Goal: Task Accomplishment & Management: Use online tool/utility

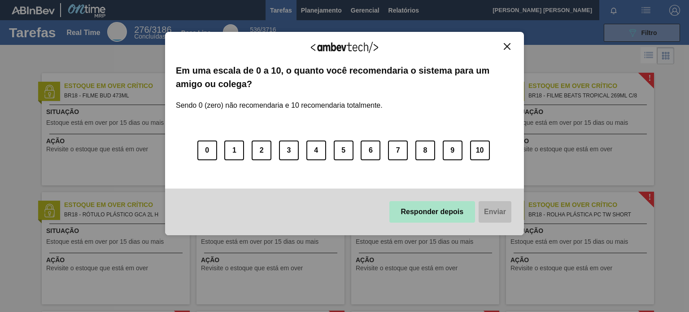
click at [421, 214] on button "Responder depois" at bounding box center [432, 212] width 86 height 22
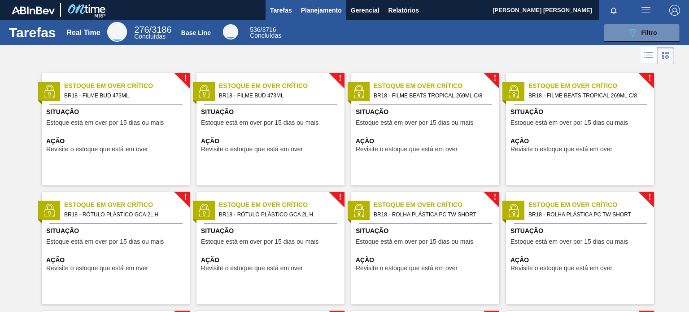
click at [318, 5] on span "Planejamento" at bounding box center [321, 10] width 41 height 11
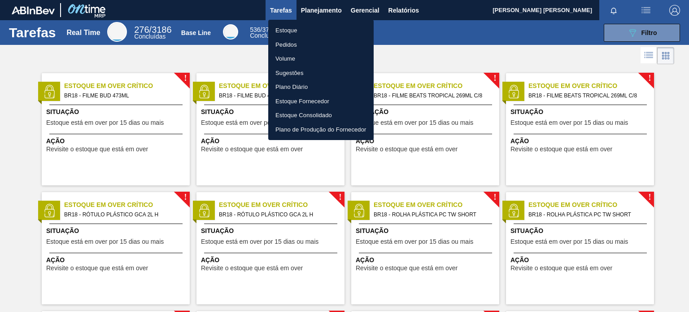
click at [301, 45] on li "Pedidos" at bounding box center [320, 45] width 105 height 14
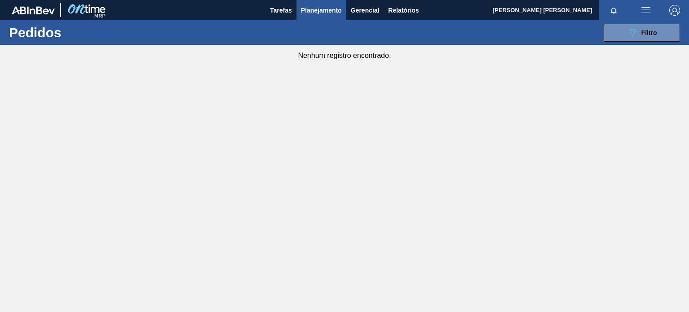
click at [481, 150] on main "Tarefas Planejamento Gerencial Relatórios Leticia Goncalves De Lima Marcar toda…" at bounding box center [344, 156] width 689 height 312
click at [668, 34] on button "089F7B8B-B2A5-4AFE-B5C0-19BA573D28AC Filtro" at bounding box center [642, 33] width 76 height 18
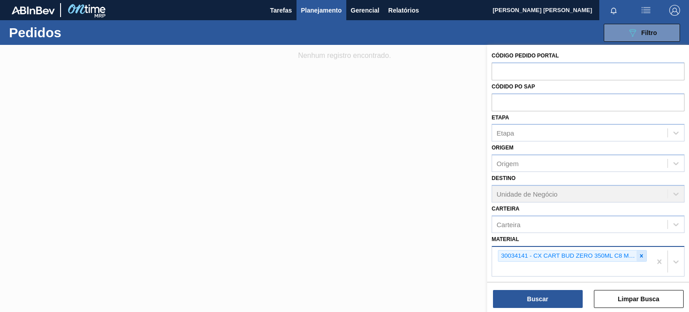
click at [639, 253] on icon at bounding box center [641, 256] width 6 height 6
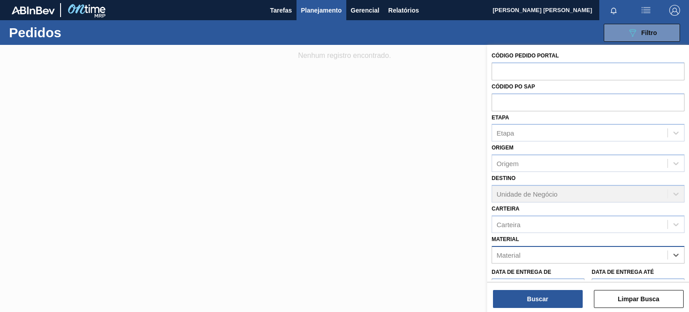
paste input "20005647"
type input "20005647"
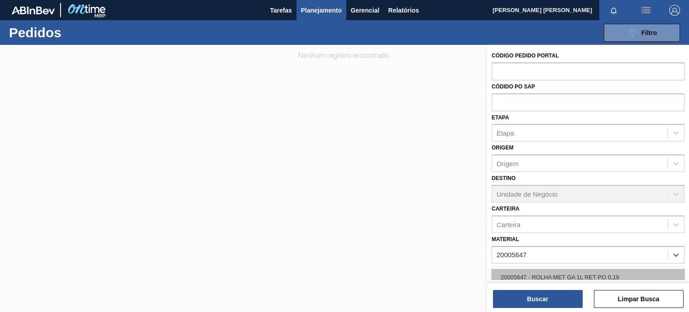
click at [617, 273] on div "20005647 - ROLHA MET GA 1L RET PO 0,19" at bounding box center [588, 277] width 193 height 17
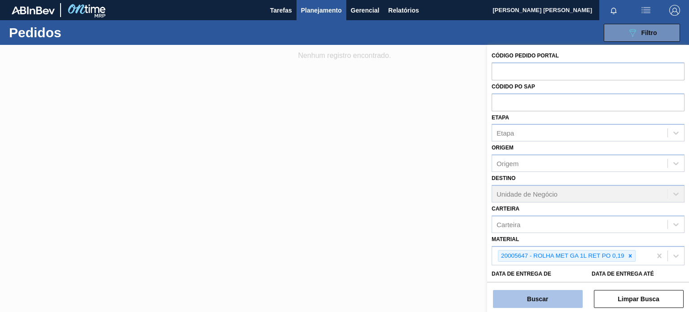
click at [571, 296] on button "Buscar" at bounding box center [538, 299] width 90 height 18
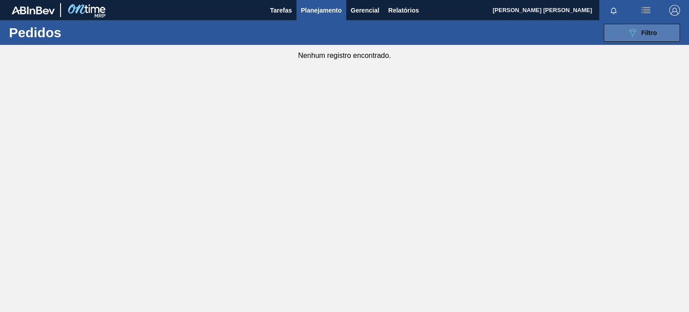
click at [617, 35] on button "089F7B8B-B2A5-4AFE-B5C0-19BA573D28AC Filtro" at bounding box center [642, 33] width 76 height 18
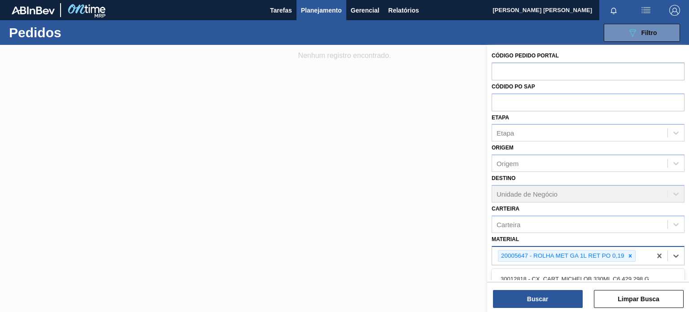
click at [643, 256] on div "20005647 - ROLHA MET GA 1L RET PO 0,19" at bounding box center [571, 256] width 159 height 18
type input "2000"
type input "1"
type input "20001815"
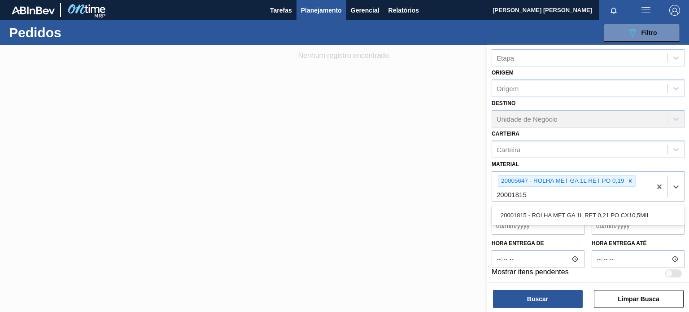
scroll to position [77, 0]
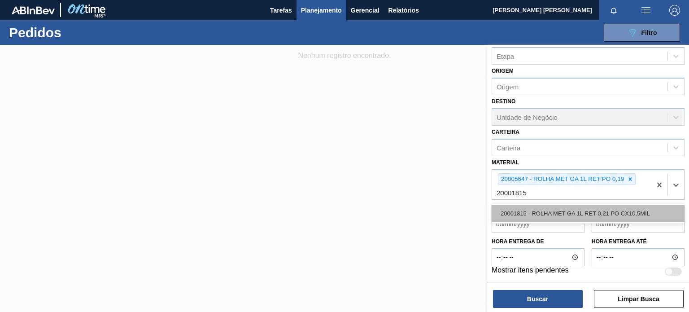
click at [574, 212] on div "20001815 - ROLHA MET GA 1L RET 0,21 PO CX10,5MIL" at bounding box center [588, 213] width 193 height 17
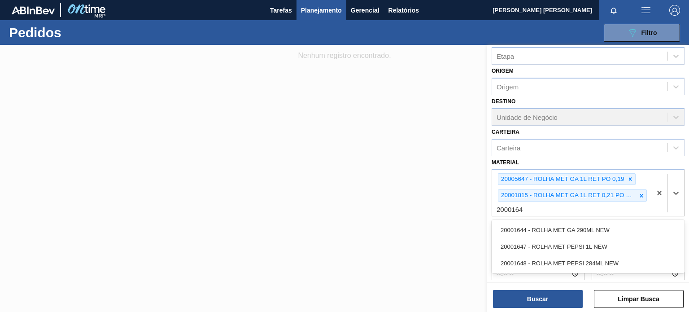
type input "20001644"
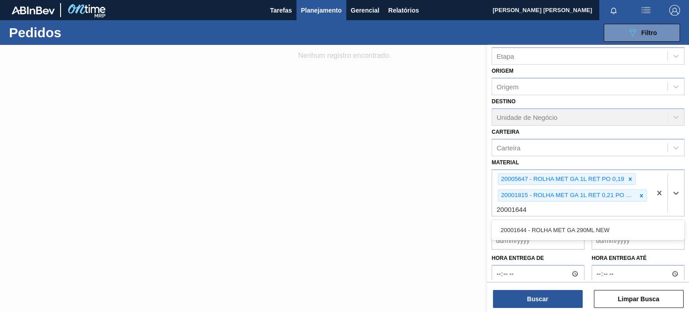
click at [544, 229] on div "20001644 - ROLHA MET GA 290ML NEW" at bounding box center [588, 230] width 193 height 17
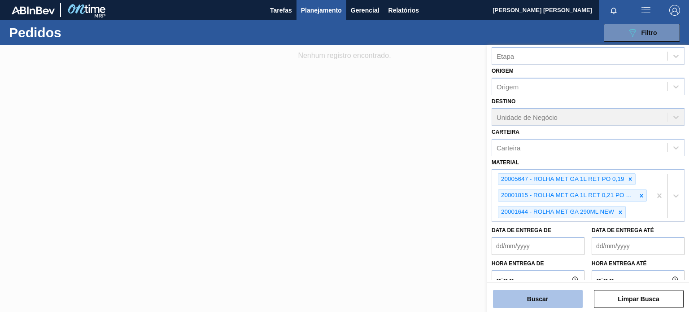
click at [568, 300] on button "Buscar" at bounding box center [538, 299] width 90 height 18
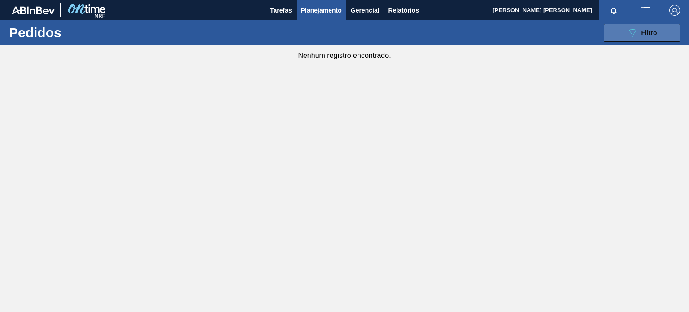
click at [657, 36] on button "089F7B8B-B2A5-4AFE-B5C0-19BA573D28AC Filtro" at bounding box center [642, 33] width 76 height 18
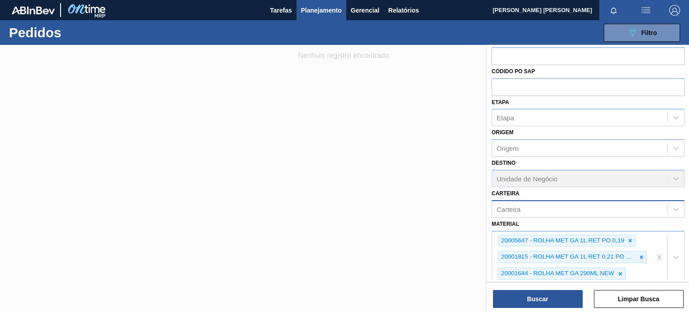
scroll to position [0, 0]
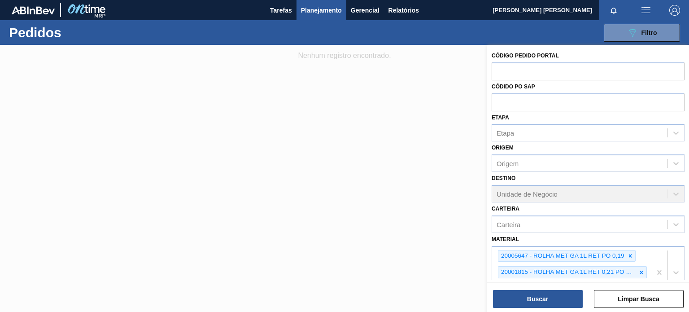
click at [619, 192] on div "Destino Unidade de Negócio" at bounding box center [588, 187] width 193 height 31
click at [678, 191] on div "Destino Unidade de Negócio" at bounding box center [588, 187] width 193 height 31
click at [553, 302] on button "Buscar" at bounding box center [538, 299] width 90 height 18
